Goal: Task Accomplishment & Management: Manage account settings

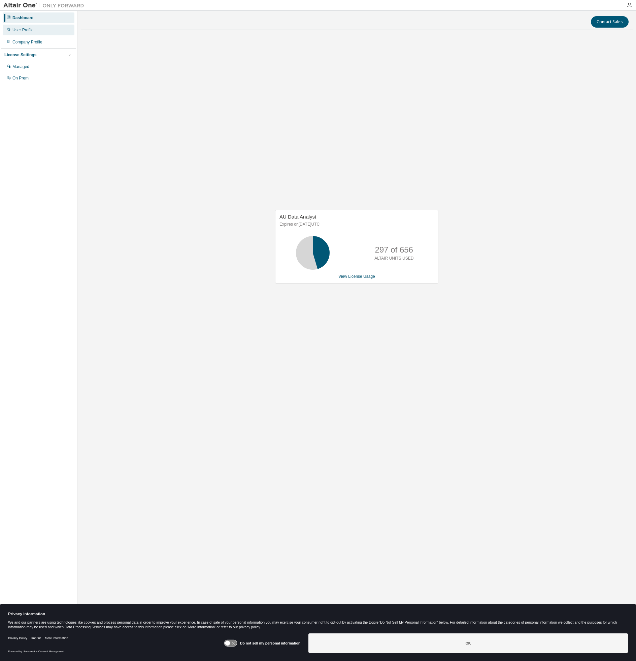
click at [17, 33] on div "User Profile" at bounding box center [39, 30] width 72 height 11
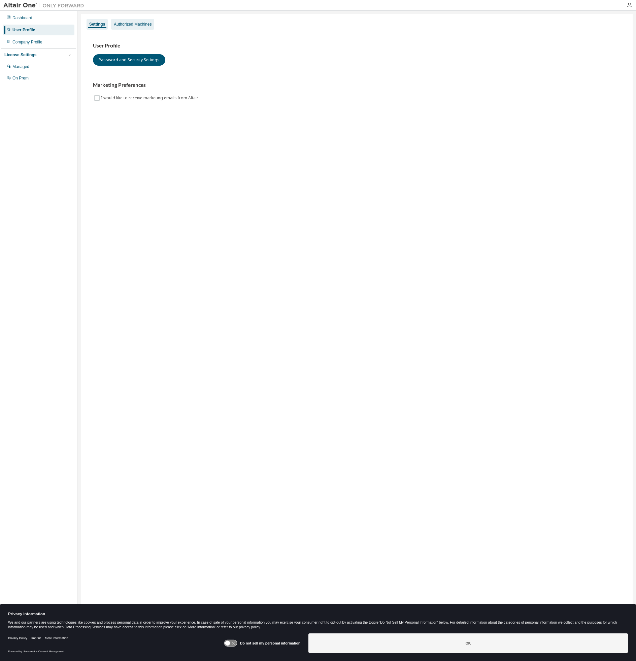
click at [137, 24] on div "Authorized Machines" at bounding box center [133, 24] width 38 height 5
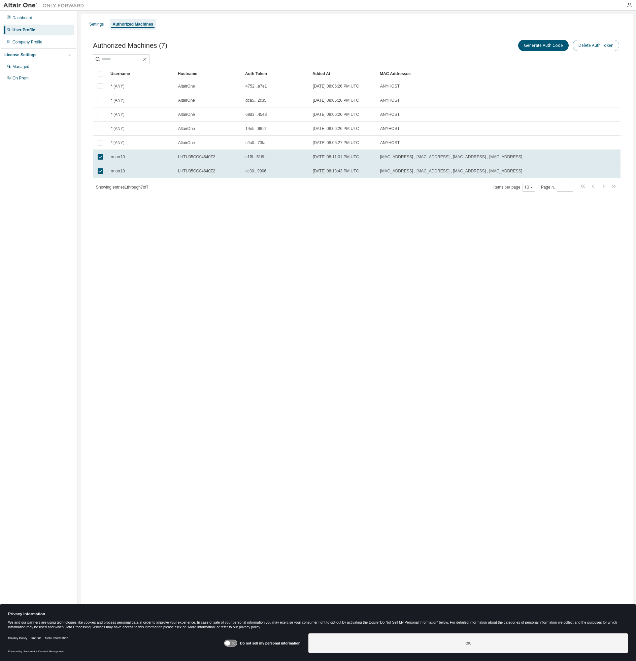
click at [587, 48] on button "Delete Auth Token" at bounding box center [596, 45] width 46 height 11
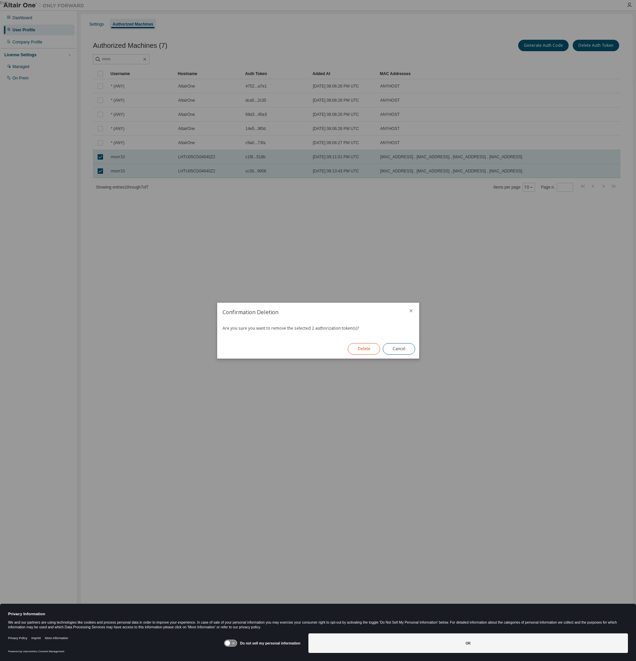
click at [363, 349] on button "Delete" at bounding box center [364, 348] width 32 height 11
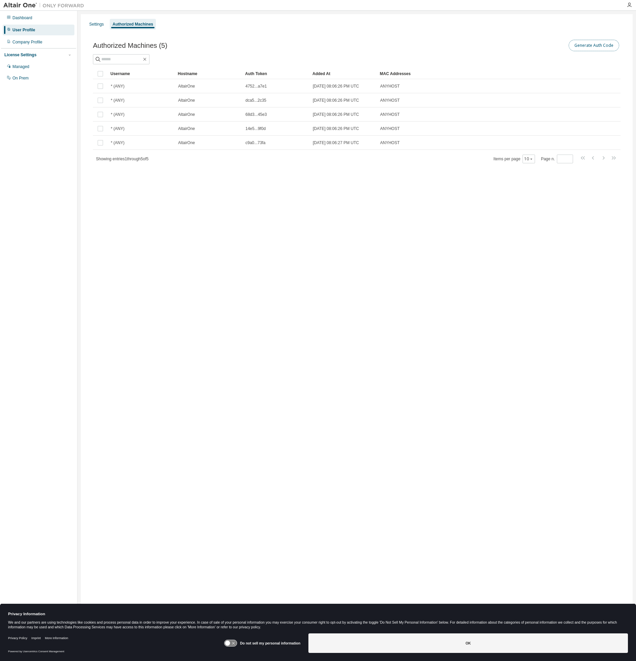
click at [599, 47] on button "Generate Auth Code" at bounding box center [594, 45] width 51 height 11
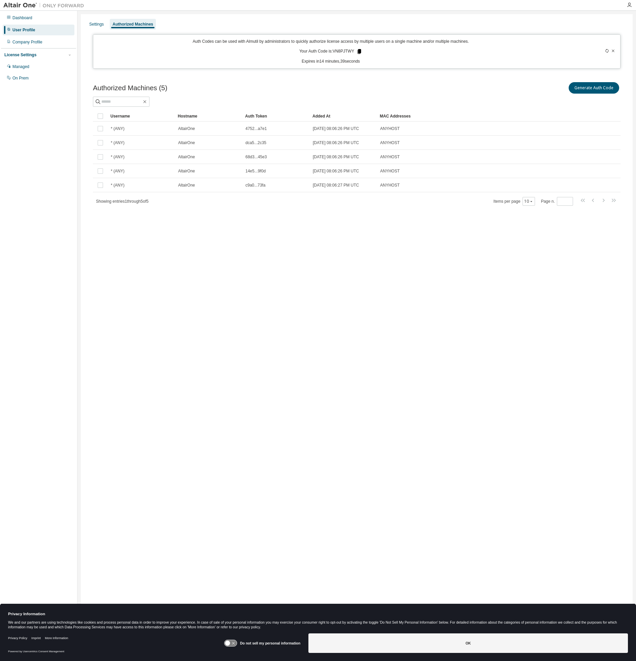
click at [358, 52] on icon at bounding box center [360, 51] width 4 height 5
click at [227, 333] on div "Settings Authorized Machines Auth Codes can be used with Almutil by administrat…" at bounding box center [357, 326] width 552 height 624
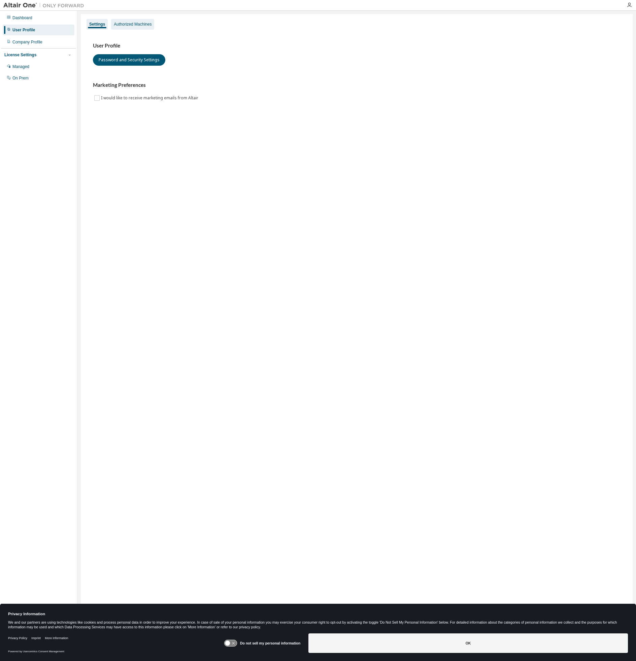
click at [136, 28] on div "Authorized Machines" at bounding box center [132, 24] width 43 height 11
